Goal: Information Seeking & Learning: Learn about a topic

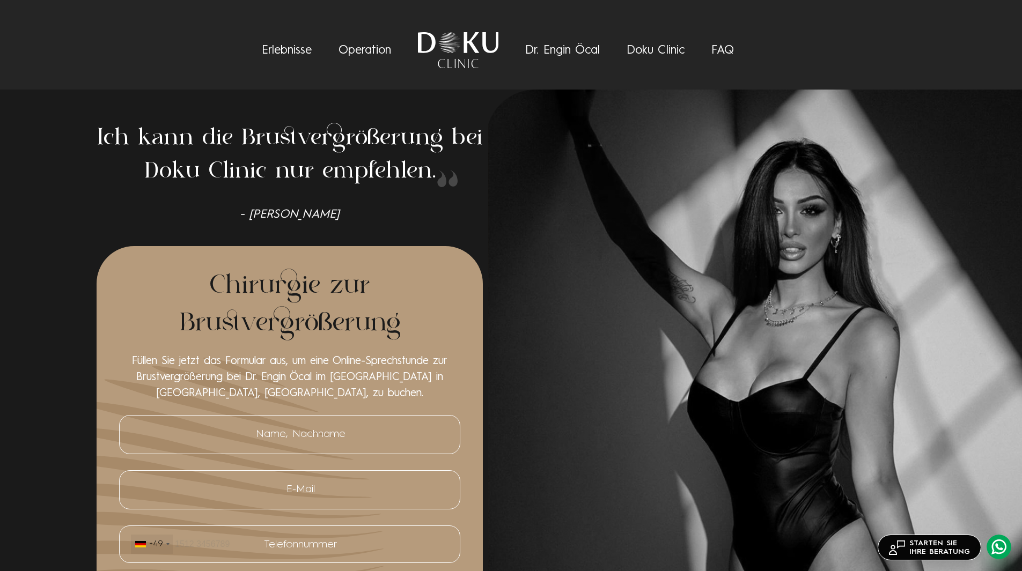
click at [555, 56] on link "Dr. Engin Öcal" at bounding box center [562, 51] width 75 height 12
click at [287, 47] on link "Erlebnisse" at bounding box center [287, 51] width 50 height 12
click at [373, 55] on link "Operation" at bounding box center [364, 51] width 53 height 12
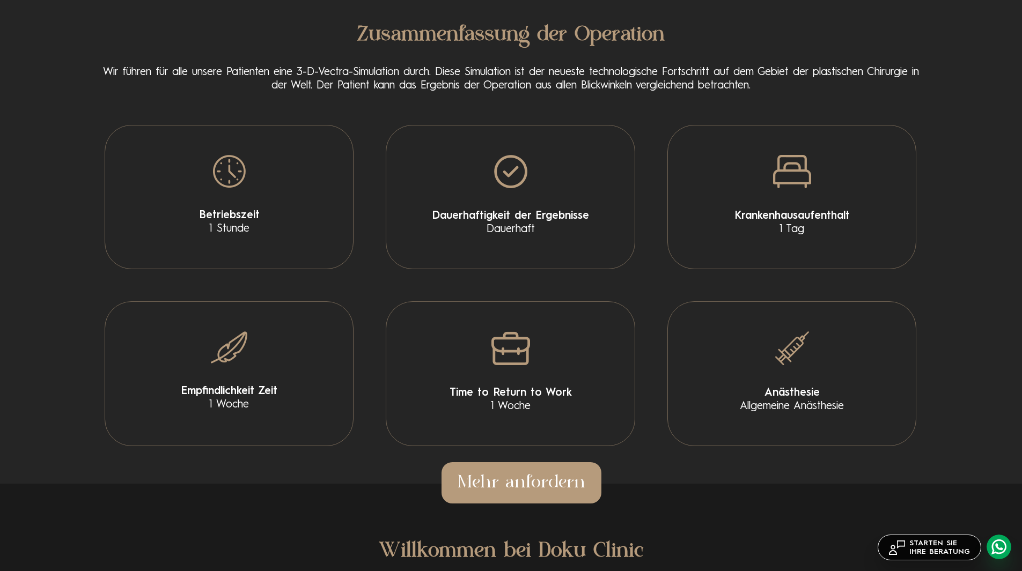
scroll to position [2163, 0]
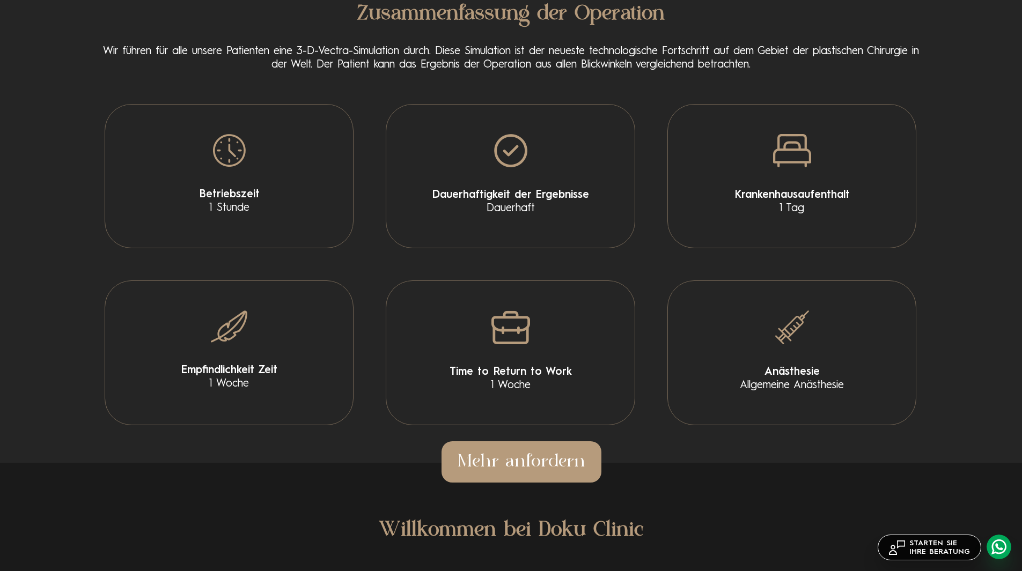
click at [366, 272] on div "Empfindlichkeit Zeit 1 Woche" at bounding box center [229, 352] width 281 height 177
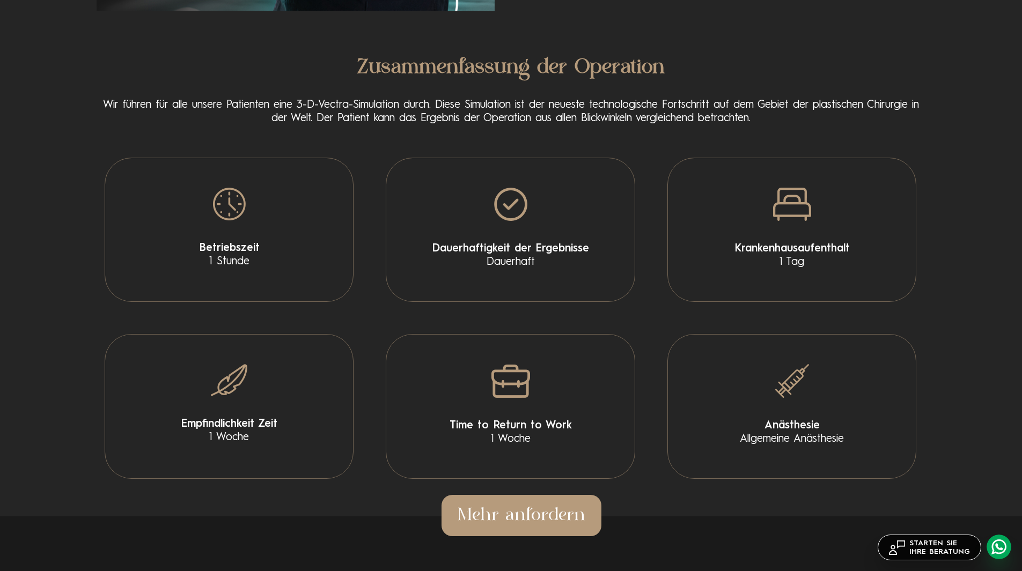
click at [366, 272] on div "Betriebszeit 1 Stunde" at bounding box center [229, 230] width 281 height 176
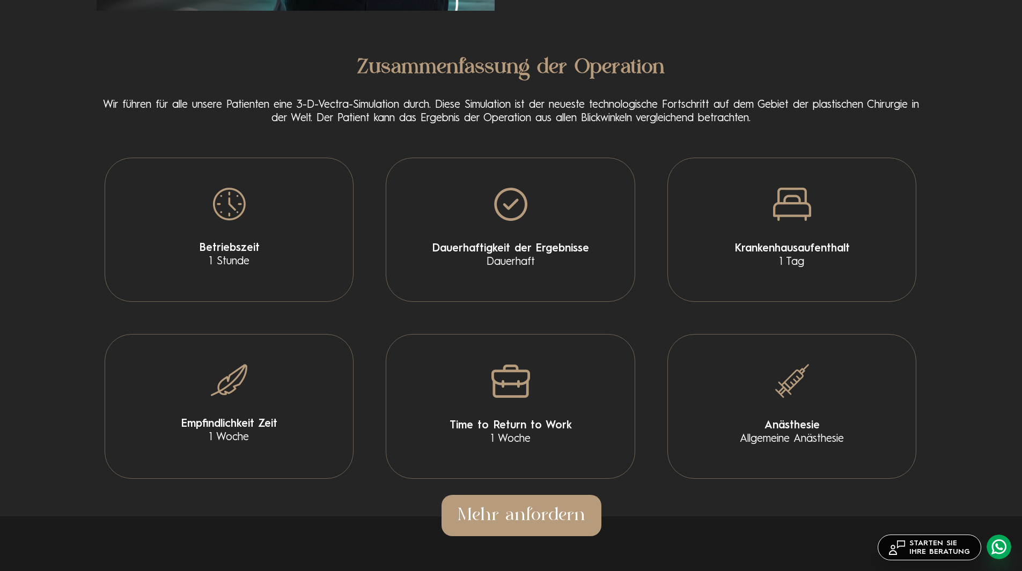
click at [366, 292] on div "Betriebszeit 1 Stunde" at bounding box center [229, 230] width 281 height 176
click at [360, 308] on div "Betriebszeit 1 Stunde" at bounding box center [229, 230] width 281 height 176
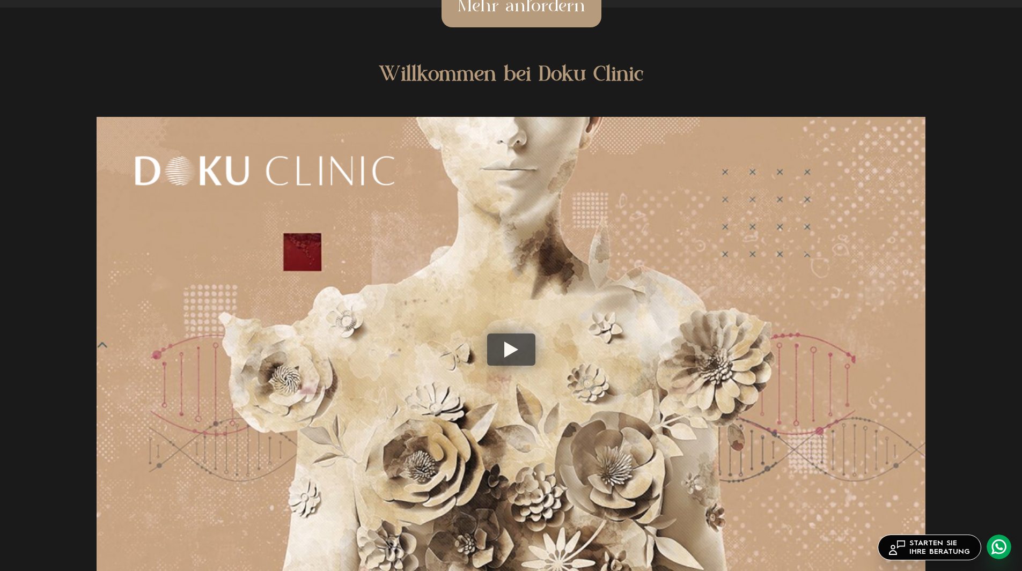
scroll to position [2753, 0]
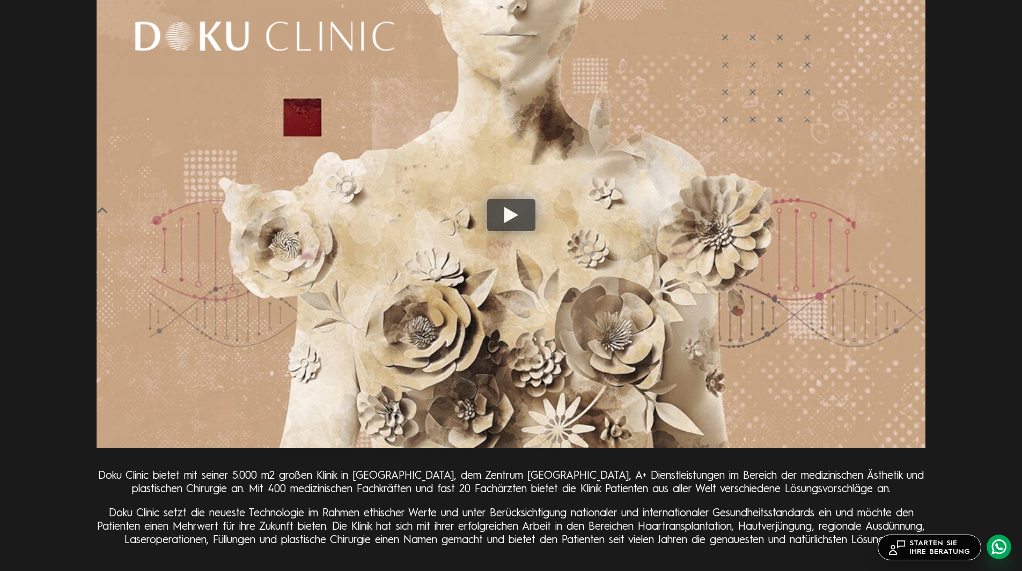
click at [498, 234] on img at bounding box center [511, 215] width 829 height 466
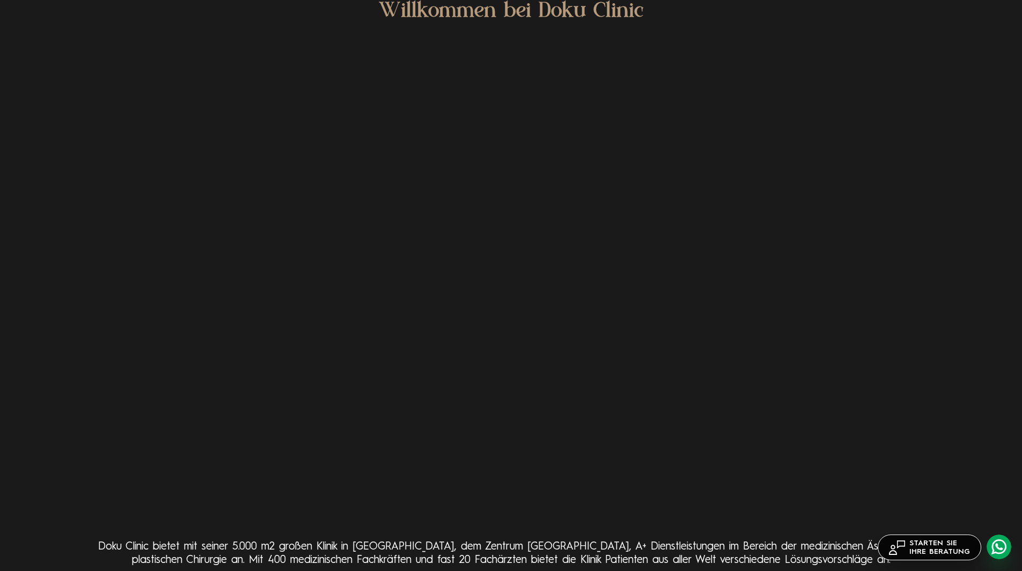
scroll to position [2646, 0]
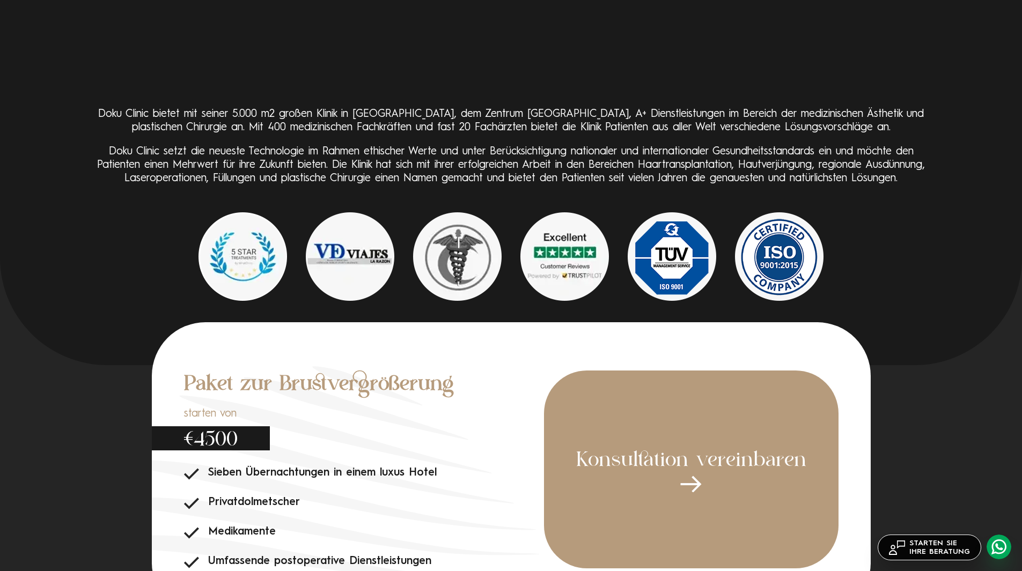
scroll to position [3276, 0]
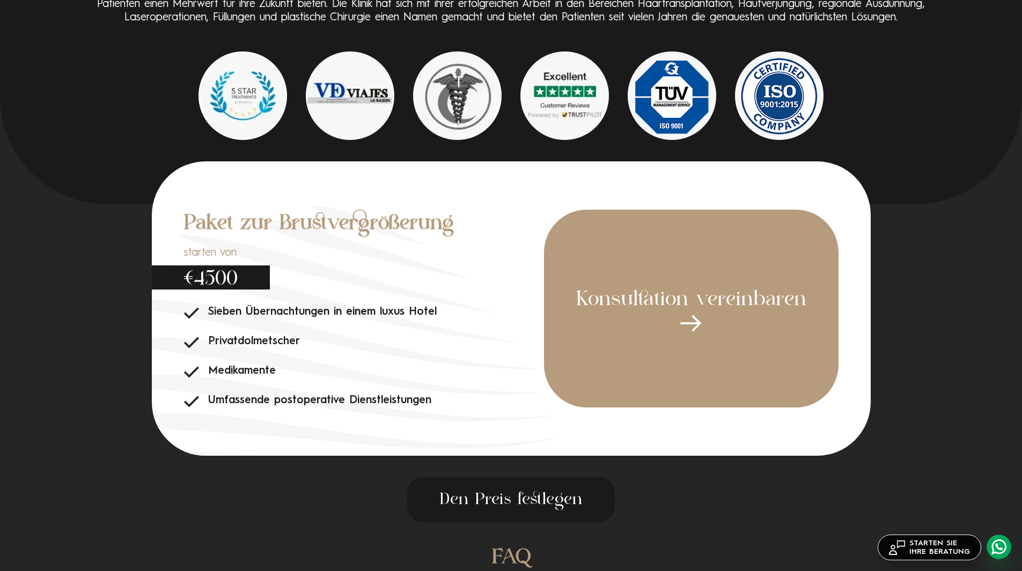
click at [98, 420] on section "Paket zur Brustvergrößerung starten von €4500 Sieben Übernachtungen in einem lu…" at bounding box center [511, 341] width 1022 height 361
click at [107, 416] on section "Paket zur Brustvergrößerung starten von €4500 Sieben Übernachtungen in einem lu…" at bounding box center [511, 341] width 1022 height 361
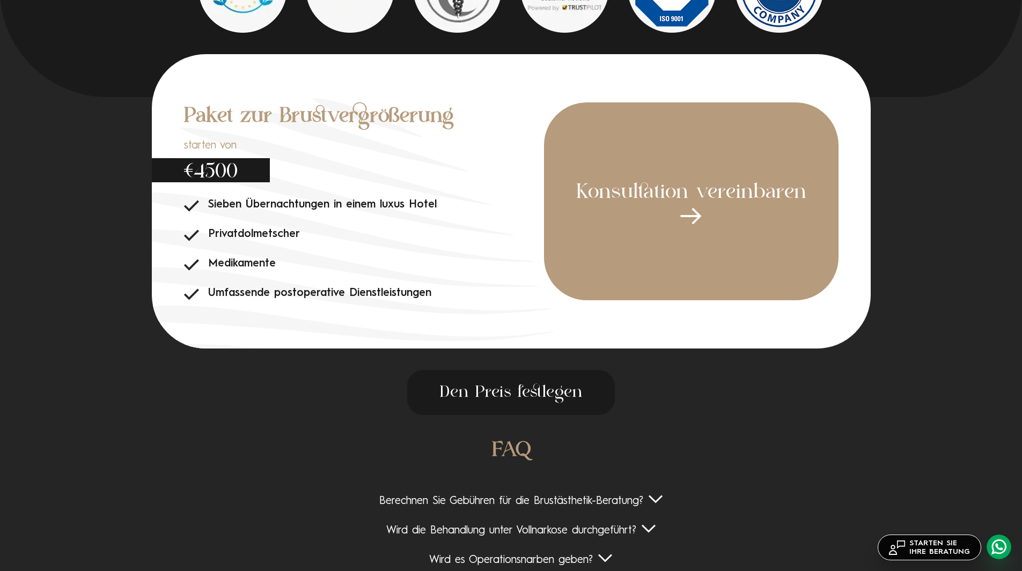
click at [112, 415] on section "Paket zur Brustvergrößerung starten von €4500 Sieben Übernachtungen in einem lu…" at bounding box center [511, 234] width 1022 height 361
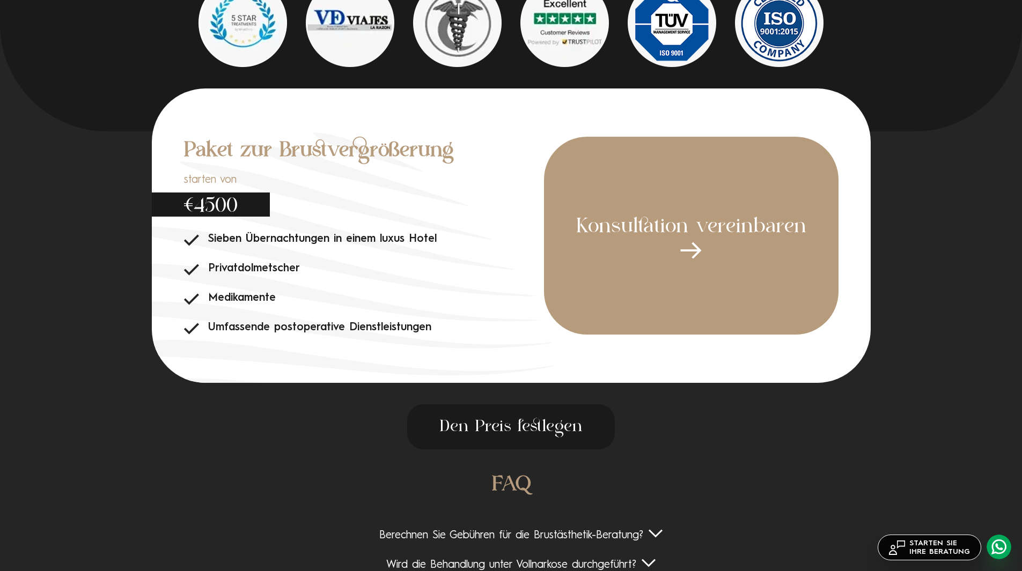
scroll to position [3330, 0]
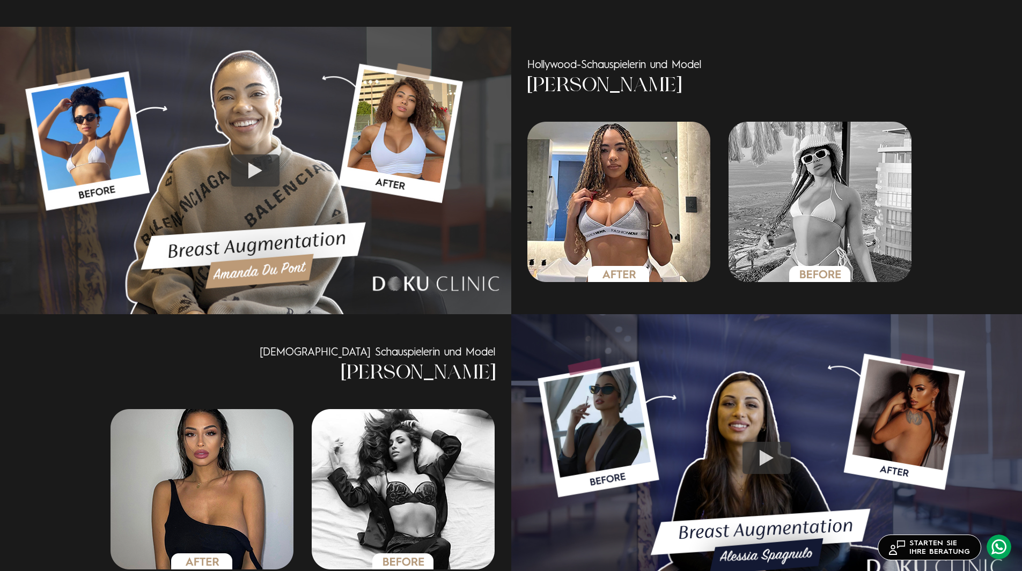
scroll to position [1591, 0]
